Goal: Task Accomplishment & Management: Manage account settings

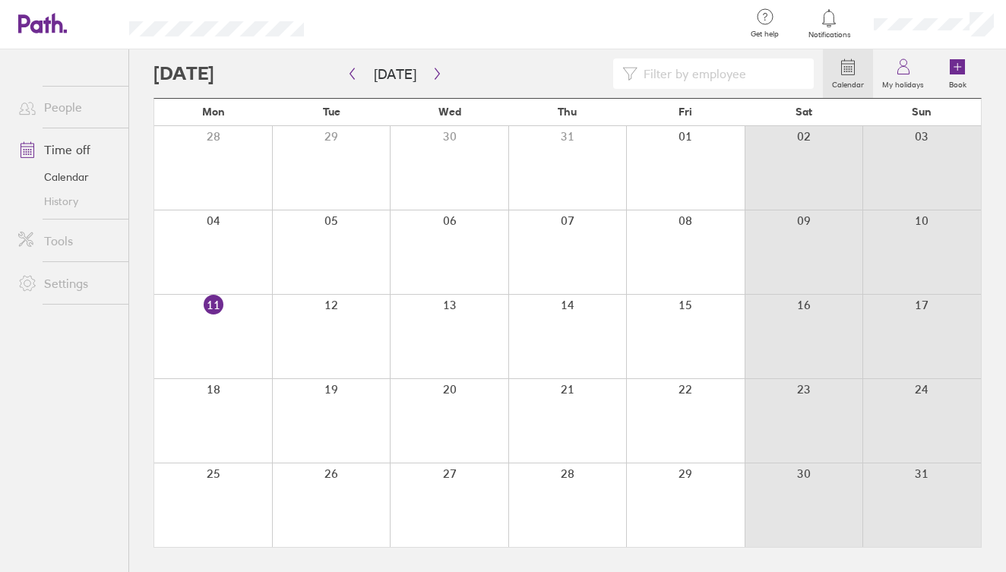
click at [75, 151] on link "Time off" at bounding box center [67, 149] width 122 height 30
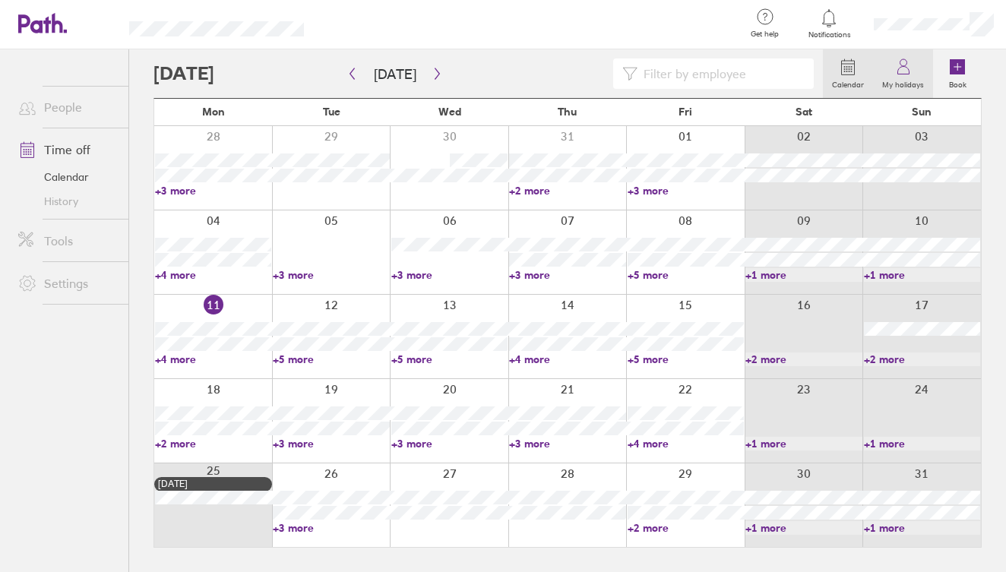
click at [894, 84] on label "My holidays" at bounding box center [903, 83] width 60 height 14
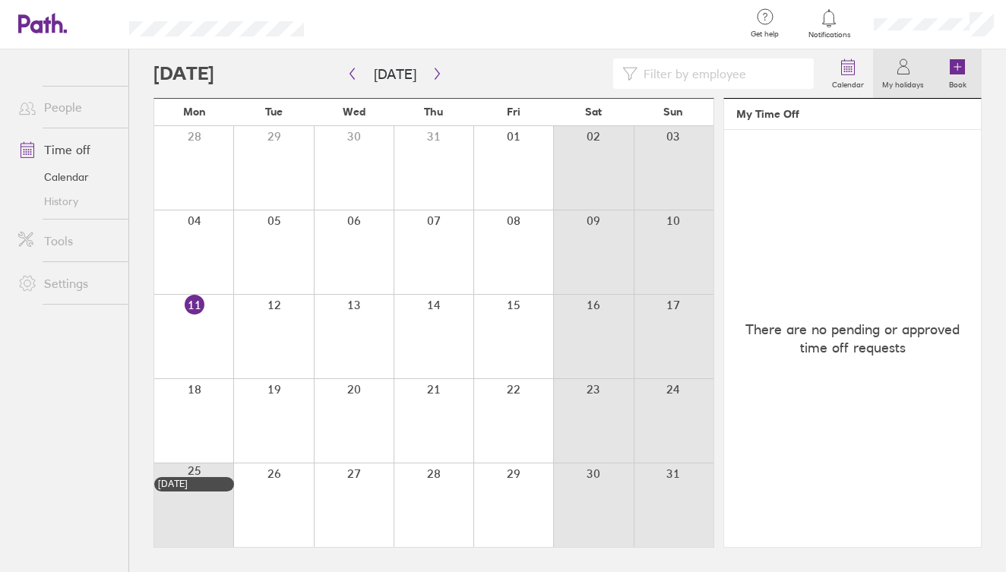
click at [951, 85] on label "Book" at bounding box center [958, 83] width 36 height 14
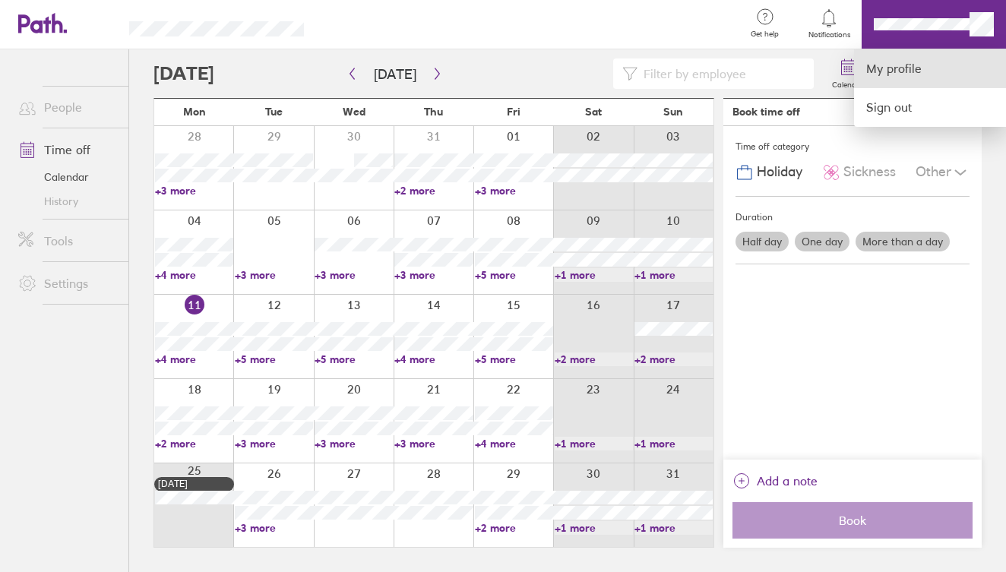
click at [902, 68] on link "My profile" at bounding box center [930, 68] width 152 height 39
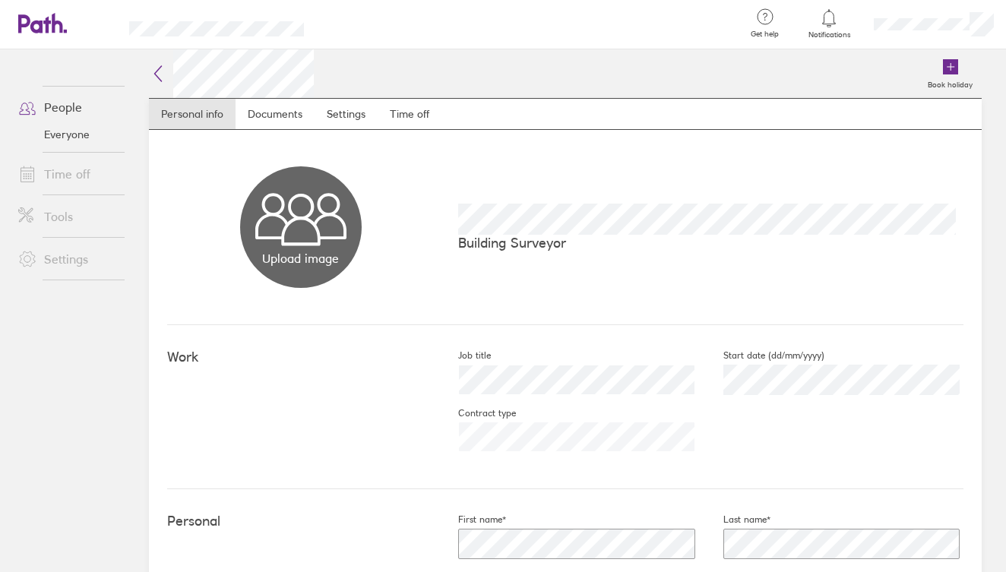
click at [296, 360] on h4 "Work" at bounding box center [300, 357] width 267 height 16
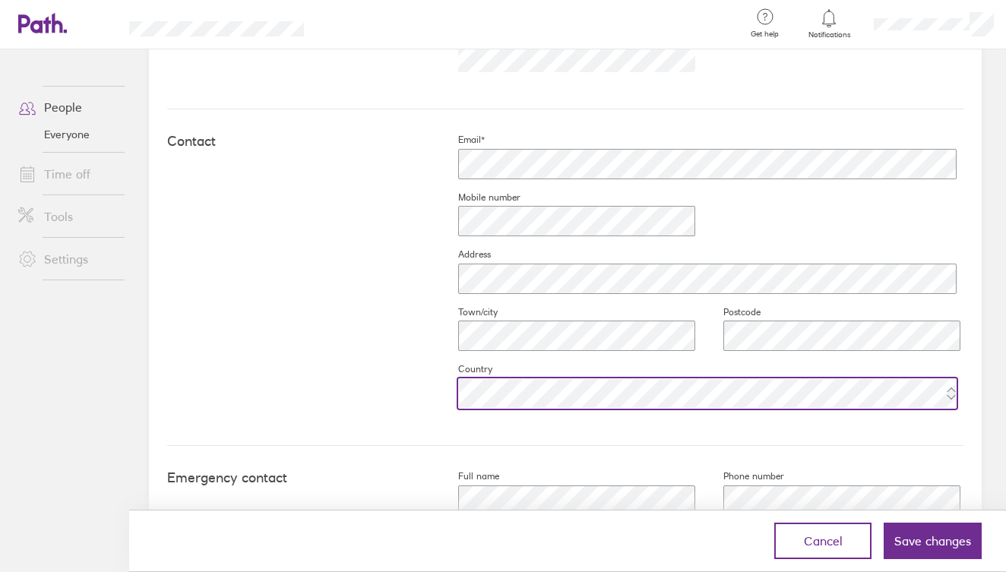
scroll to position [669, 0]
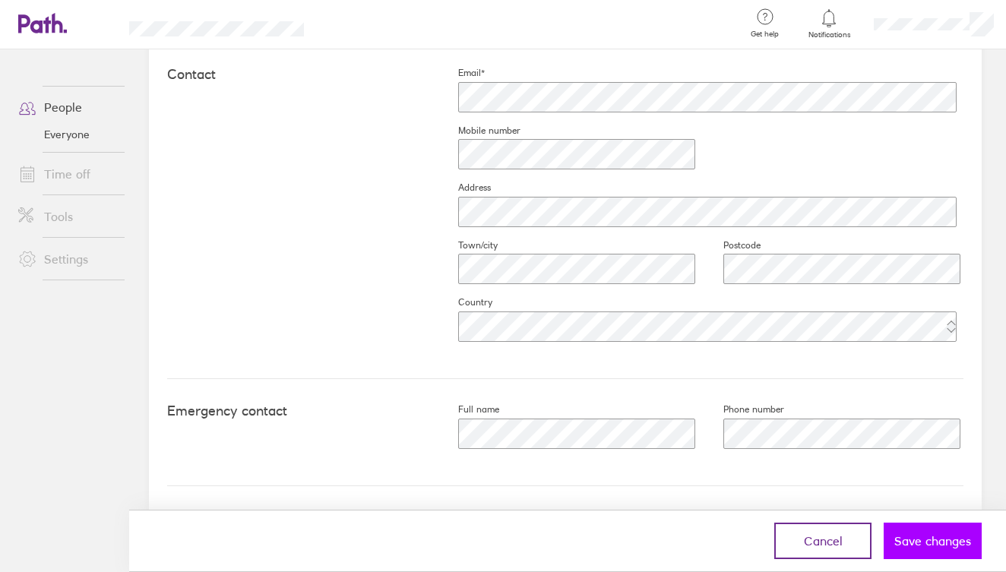
click at [915, 544] on span "Save changes" at bounding box center [932, 541] width 77 height 14
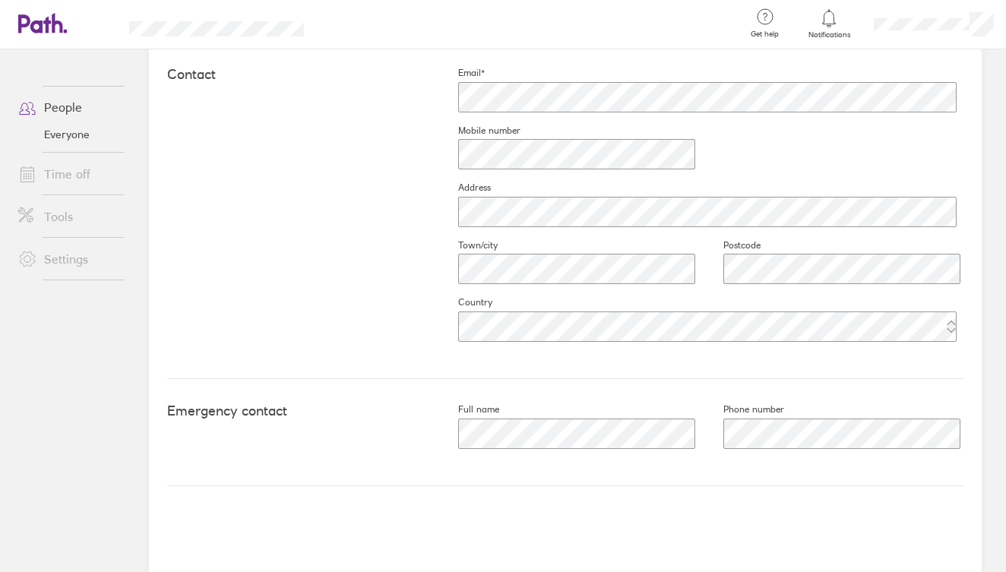
click at [78, 138] on link "Everyone" at bounding box center [67, 134] width 122 height 24
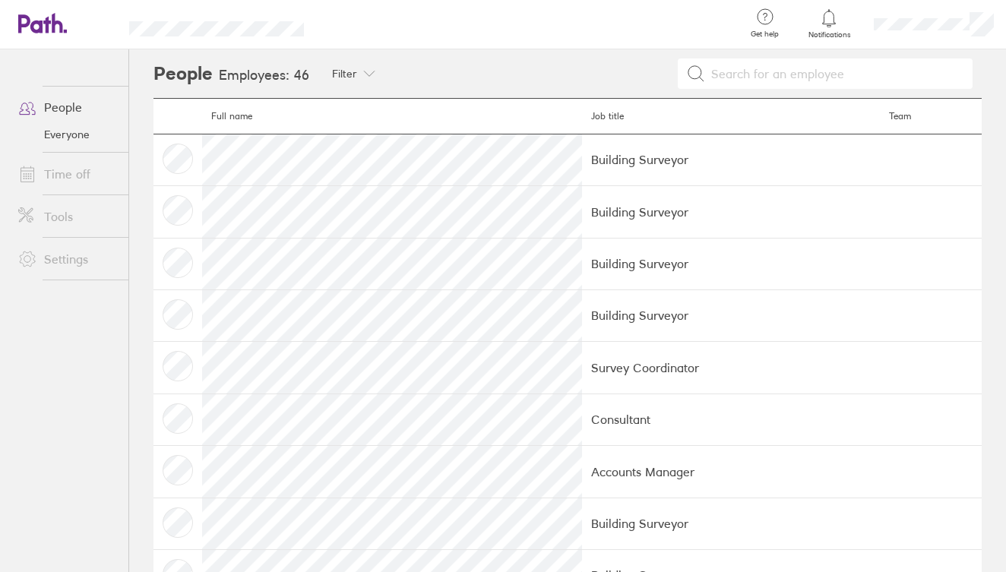
click at [582, 157] on td "Building Surveyor" at bounding box center [730, 160] width 297 height 52
click at [63, 169] on link "Time off" at bounding box center [67, 174] width 122 height 30
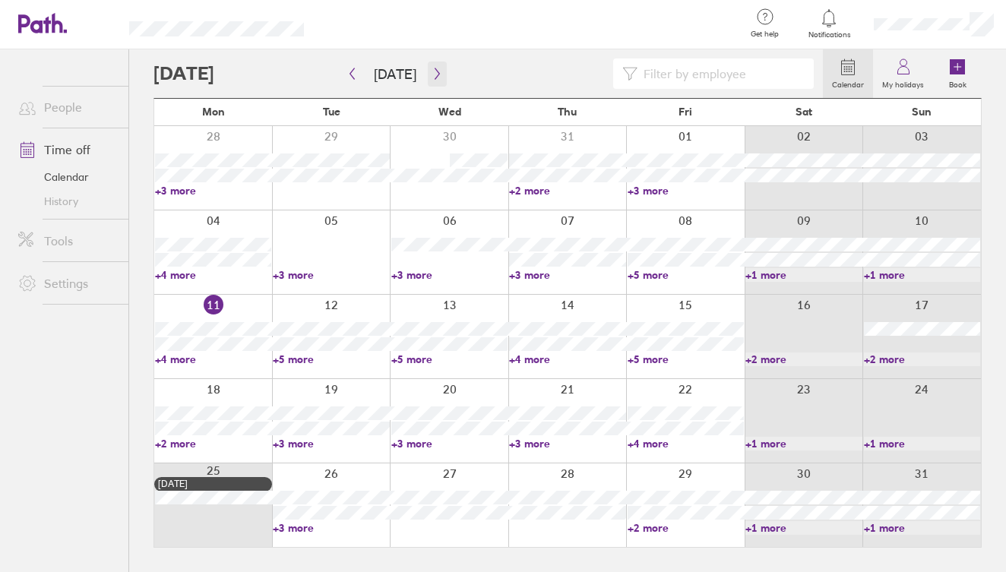
click at [431, 75] on icon "button" at bounding box center [436, 74] width 11 height 12
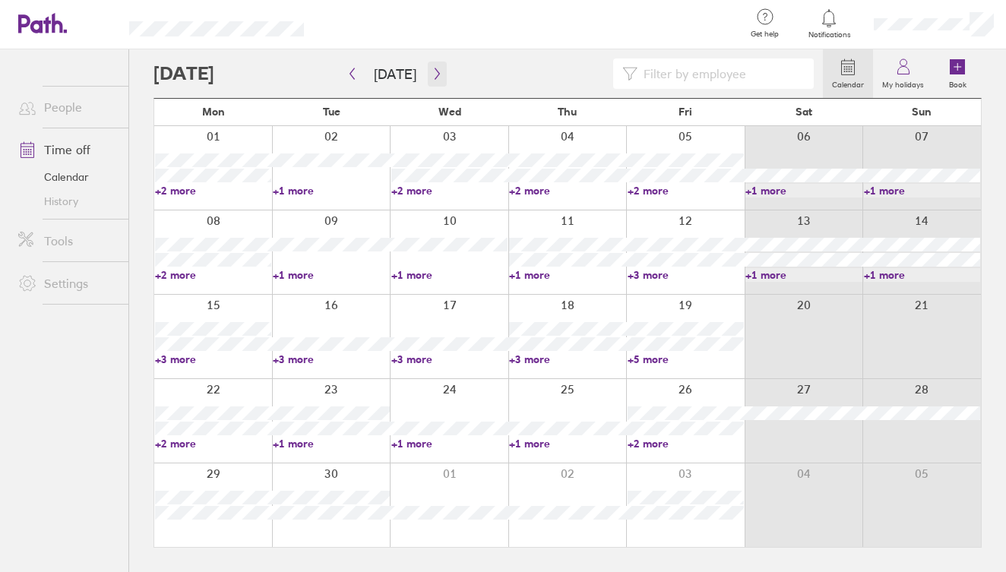
click at [432, 75] on icon "button" at bounding box center [436, 74] width 11 height 12
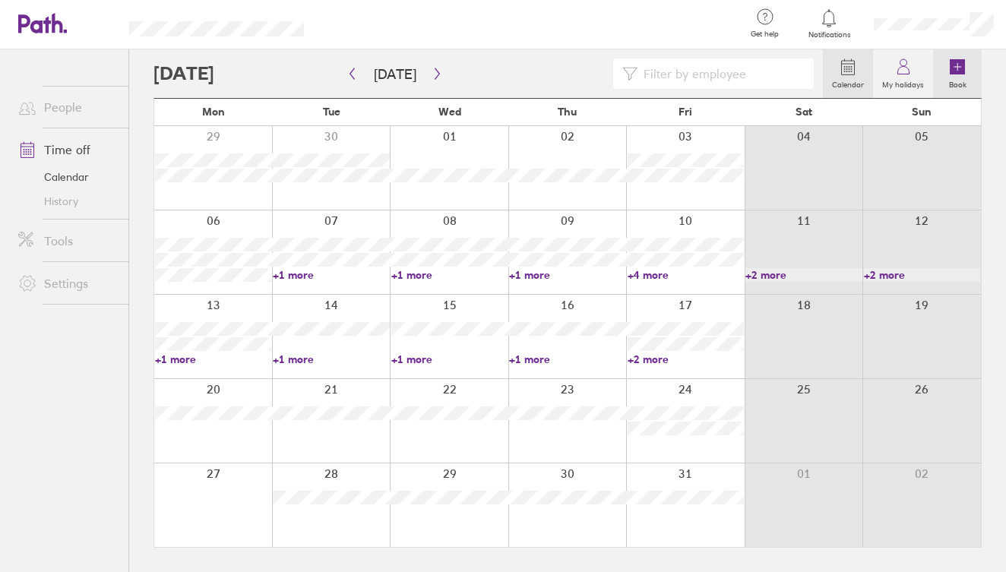
click at [958, 74] on icon at bounding box center [957, 66] width 15 height 15
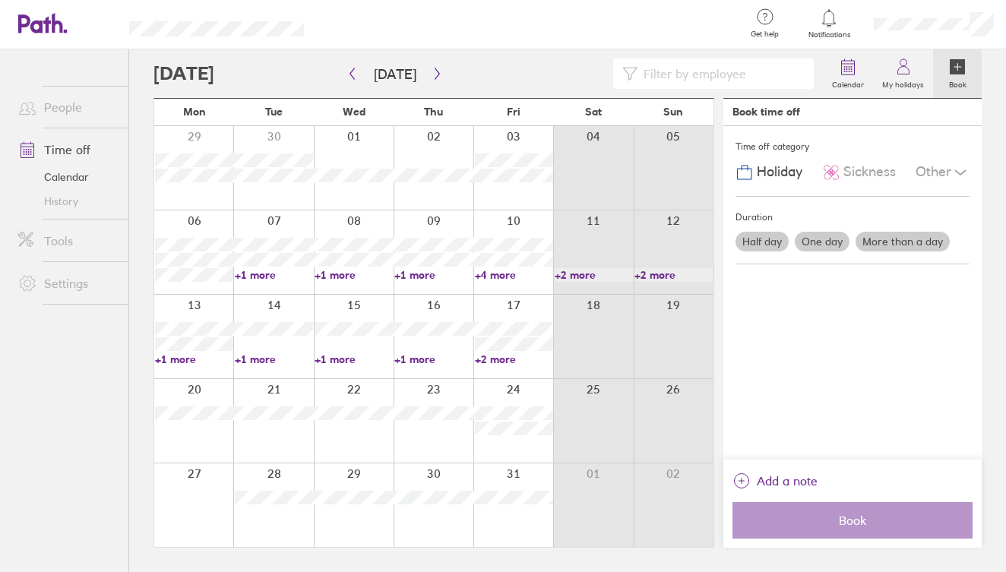
click at [833, 240] on label "One day" at bounding box center [822, 242] width 55 height 20
click at [0, 0] on input "One day" at bounding box center [0, 0] width 0 height 0
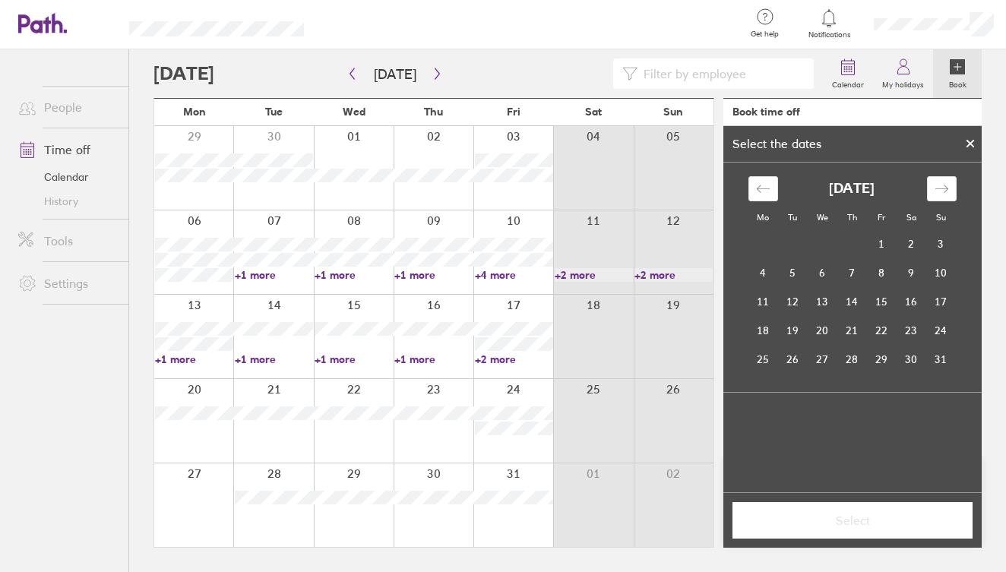
click at [957, 194] on div "[DATE] 1 2 3 4 5 6 7 8 9 10 11 12 13 14 15 16 17 18 19 20 21 22 23 24 25 26 27 …" at bounding box center [851, 275] width 227 height 198
click at [951, 194] on div "Move forward to switch to the next month." at bounding box center [942, 188] width 30 height 25
click at [885, 329] on td "24" at bounding box center [882, 330] width 30 height 29
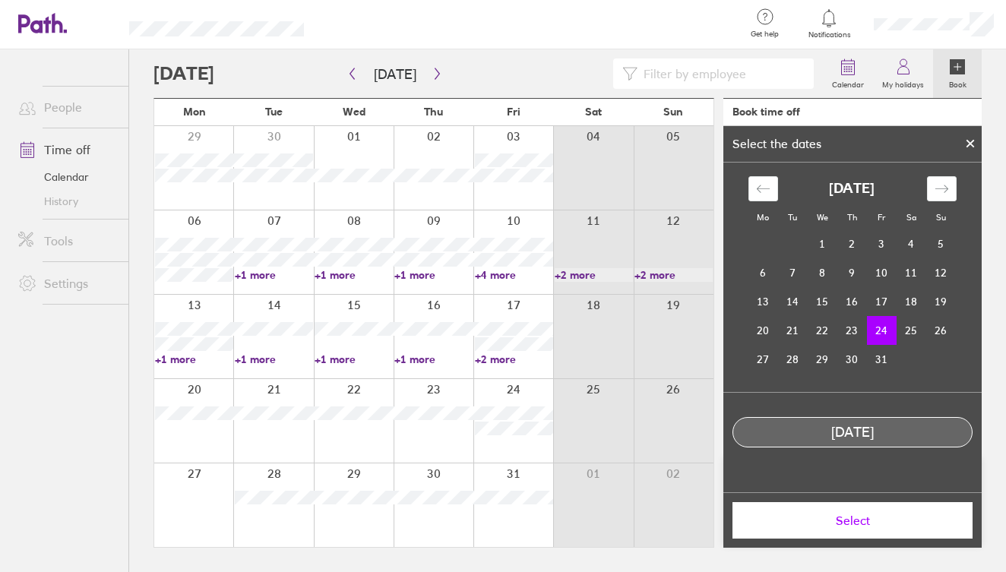
click at [878, 517] on span "Select" at bounding box center [852, 521] width 219 height 14
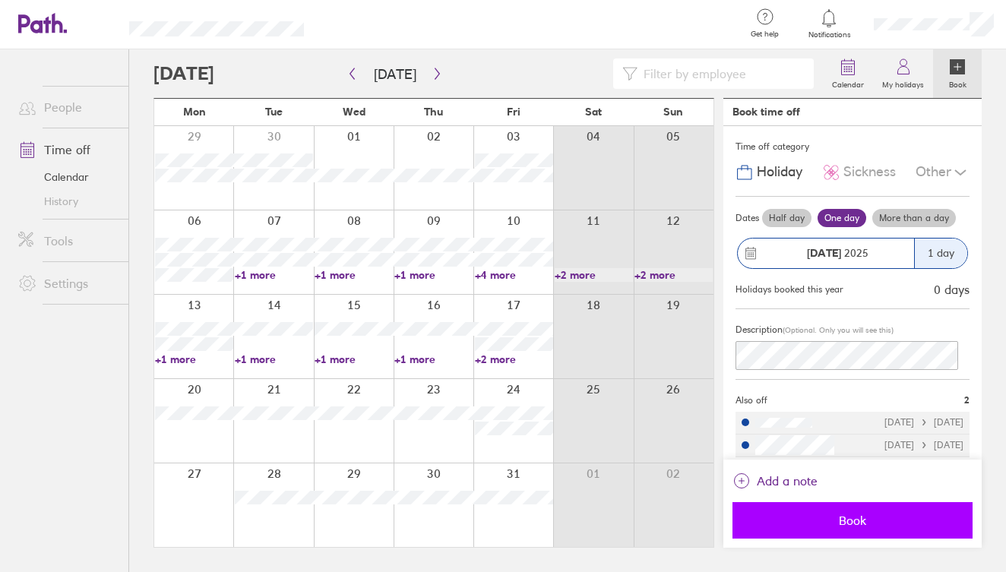
click at [893, 513] on button "Book" at bounding box center [852, 520] width 240 height 36
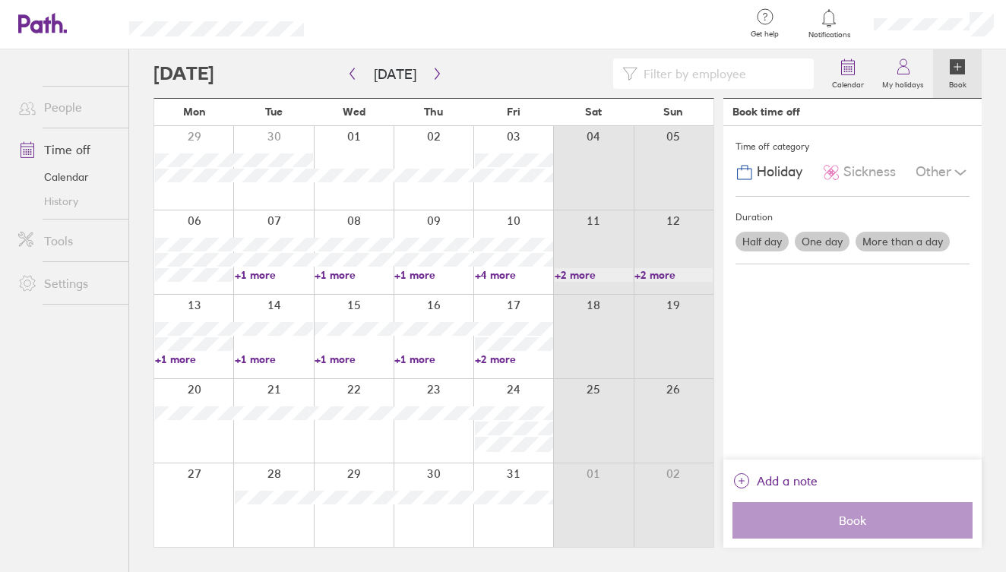
click at [830, 22] on icon at bounding box center [829, 18] width 18 height 18
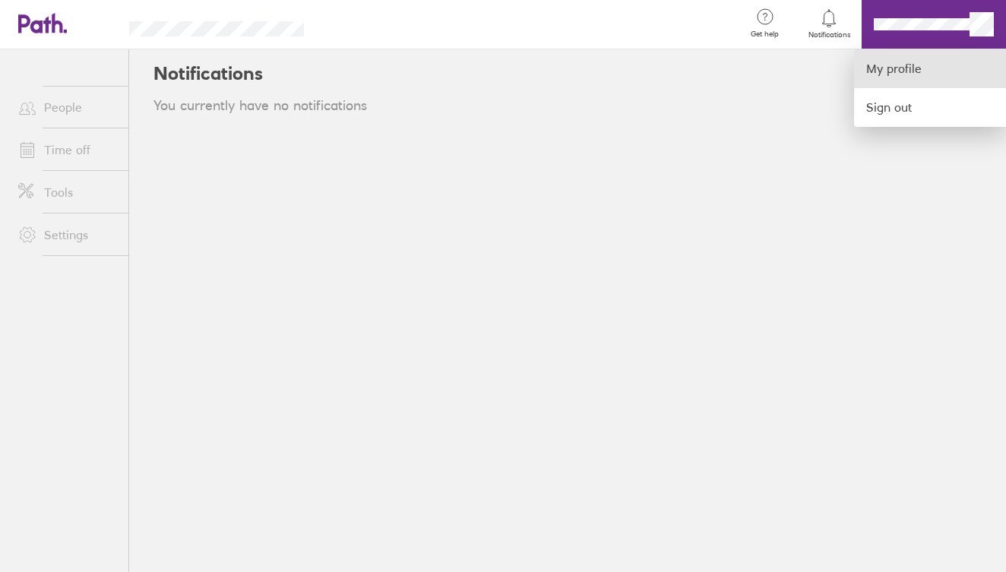
click at [921, 59] on link "My profile" at bounding box center [930, 68] width 152 height 39
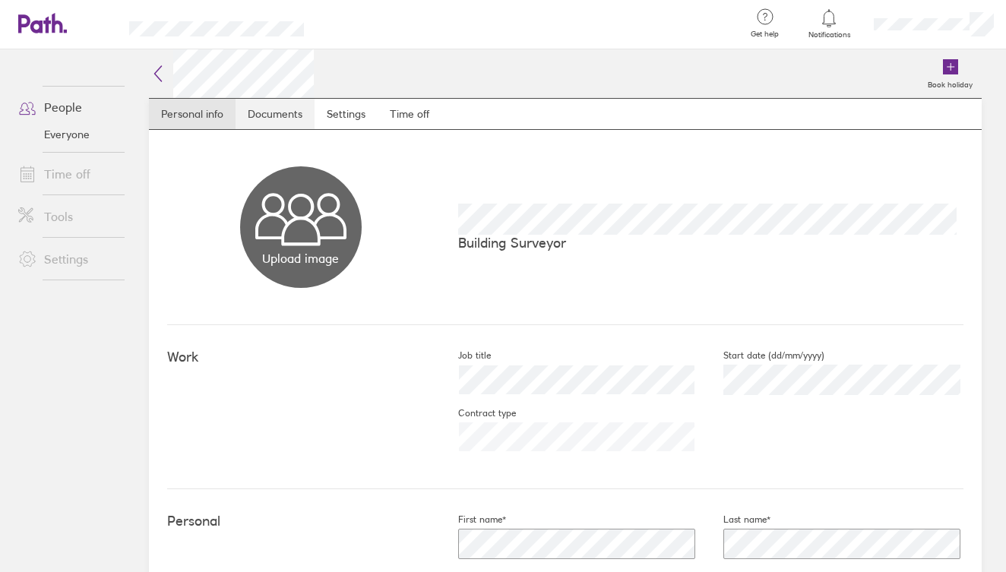
click at [273, 111] on link "Documents" at bounding box center [274, 114] width 79 height 30
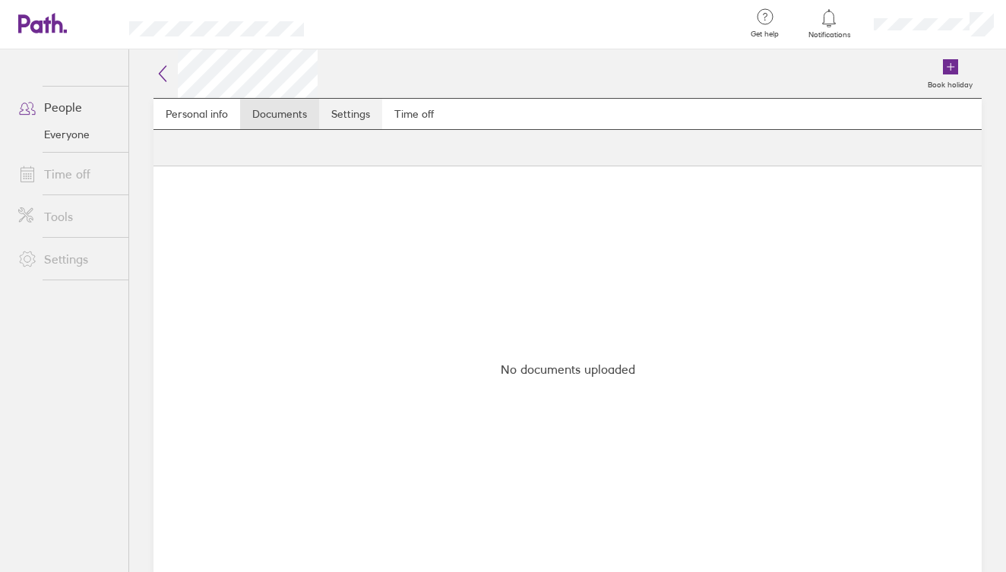
click at [366, 126] on link "Settings" at bounding box center [350, 114] width 63 height 30
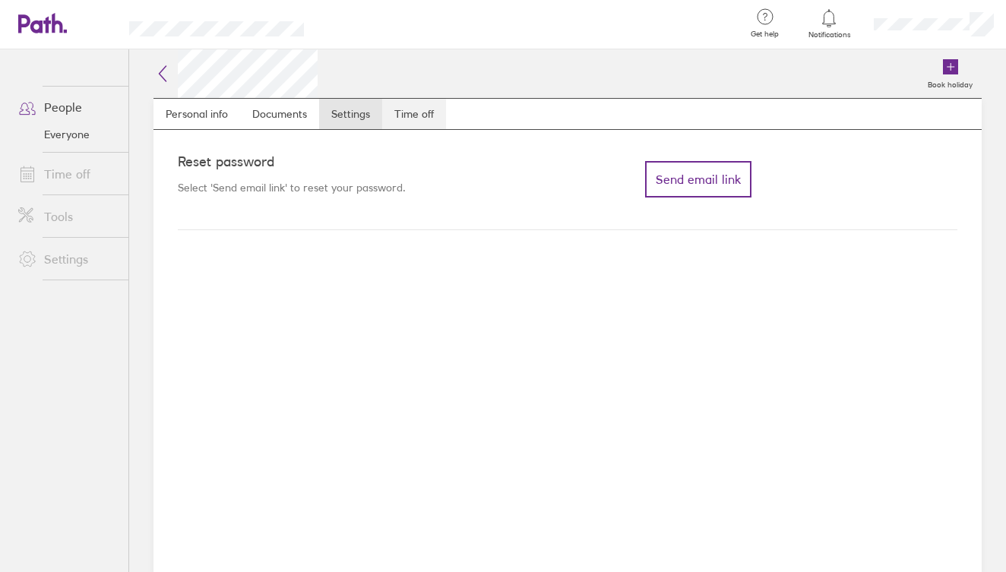
click at [412, 112] on link "Time off" at bounding box center [414, 114] width 64 height 30
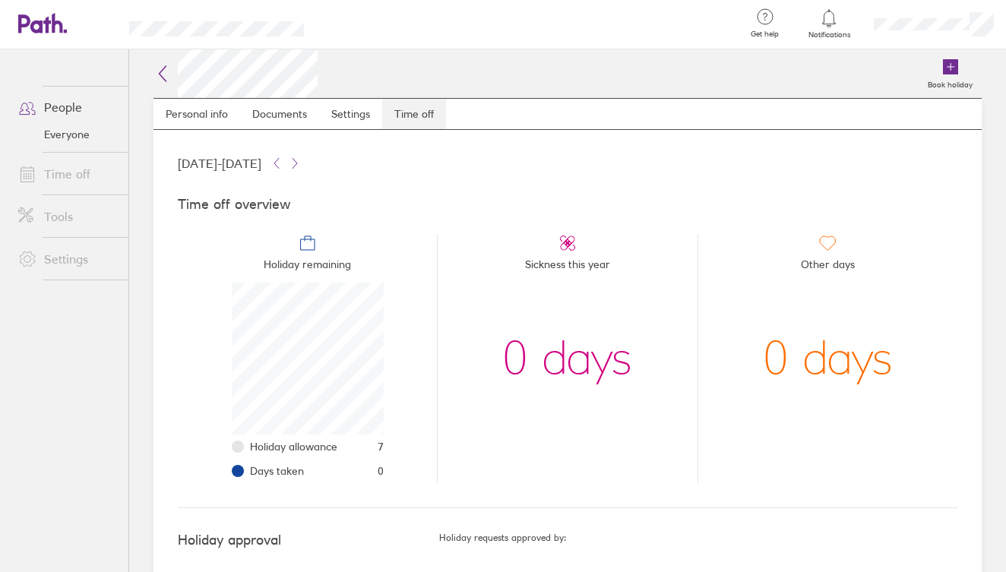
scroll to position [152, 152]
click at [173, 112] on link "Personal info" at bounding box center [196, 114] width 87 height 30
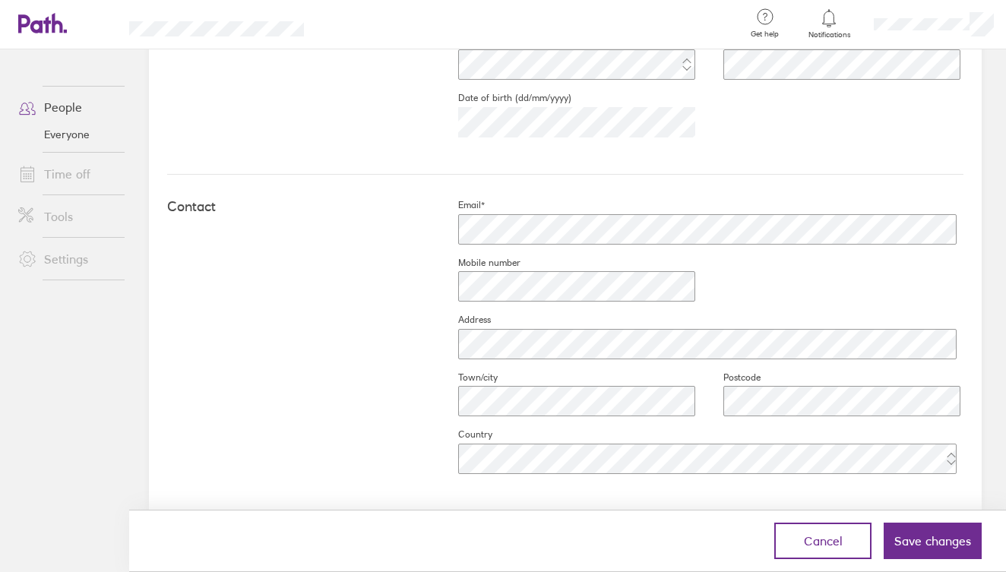
scroll to position [533, 0]
click at [919, 550] on button "Save changes" at bounding box center [932, 541] width 98 height 36
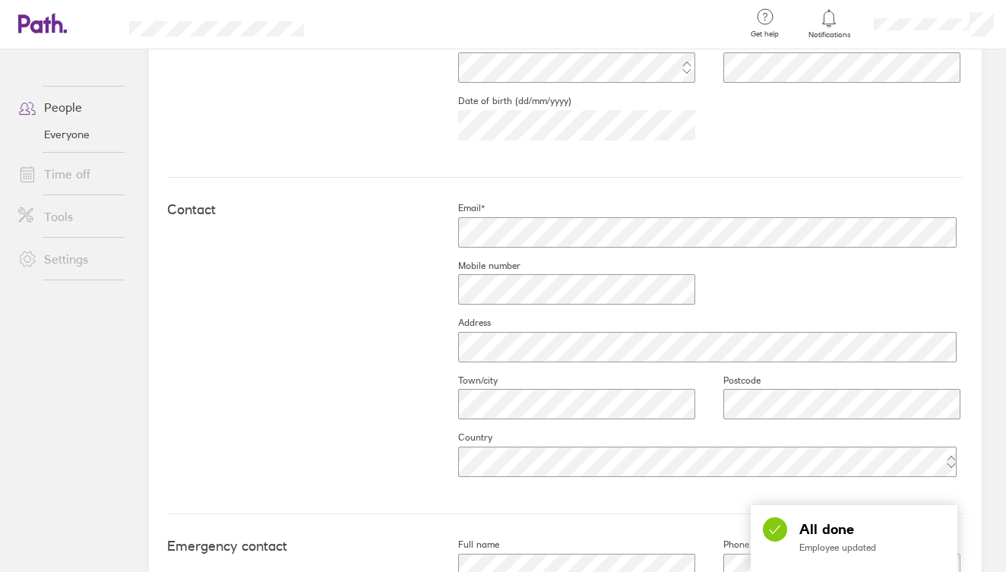
scroll to position [669, 0]
